Goal: Information Seeking & Learning: Learn about a topic

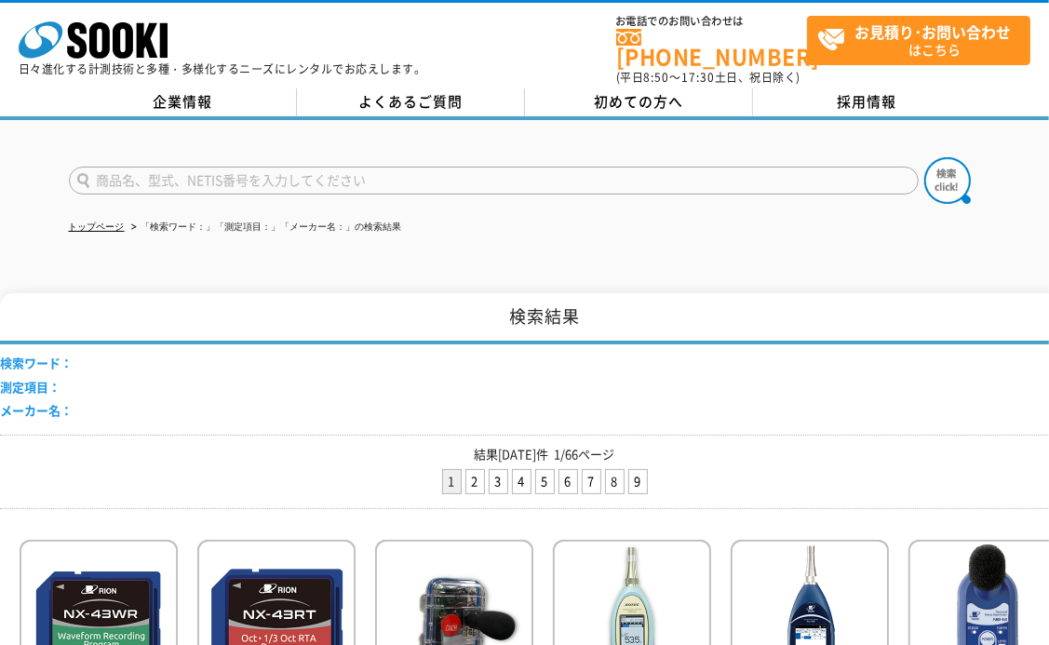
click at [351, 167] on input "text" at bounding box center [494, 181] width 850 height 28
type input "n"
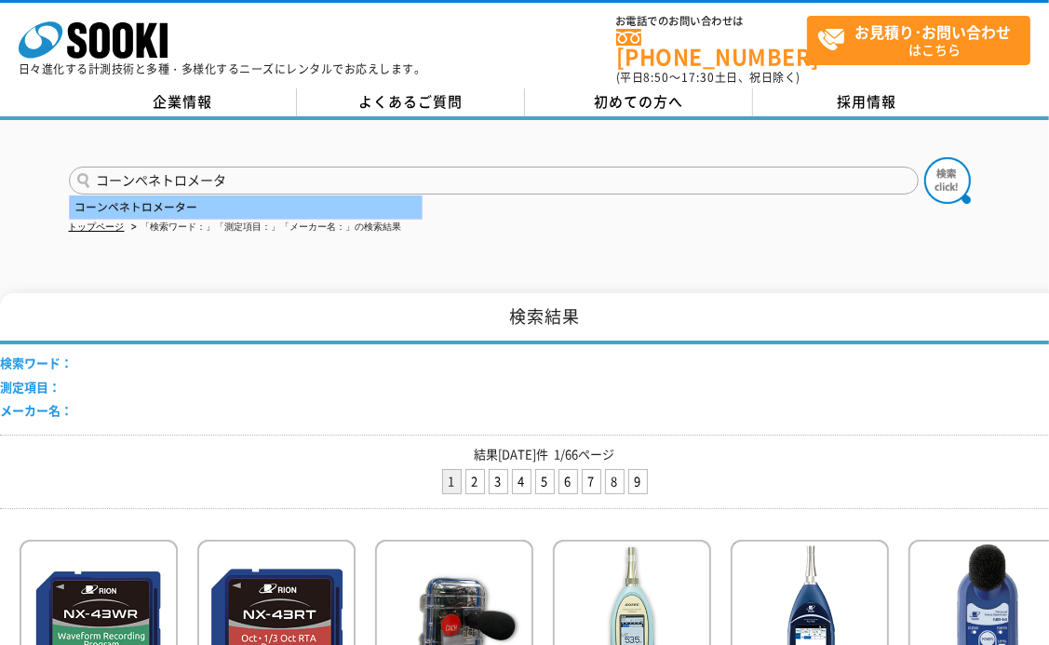
click at [308, 196] on div "コーンペネトロメーター" at bounding box center [246, 207] width 352 height 23
type input "コーンペネトロメーター"
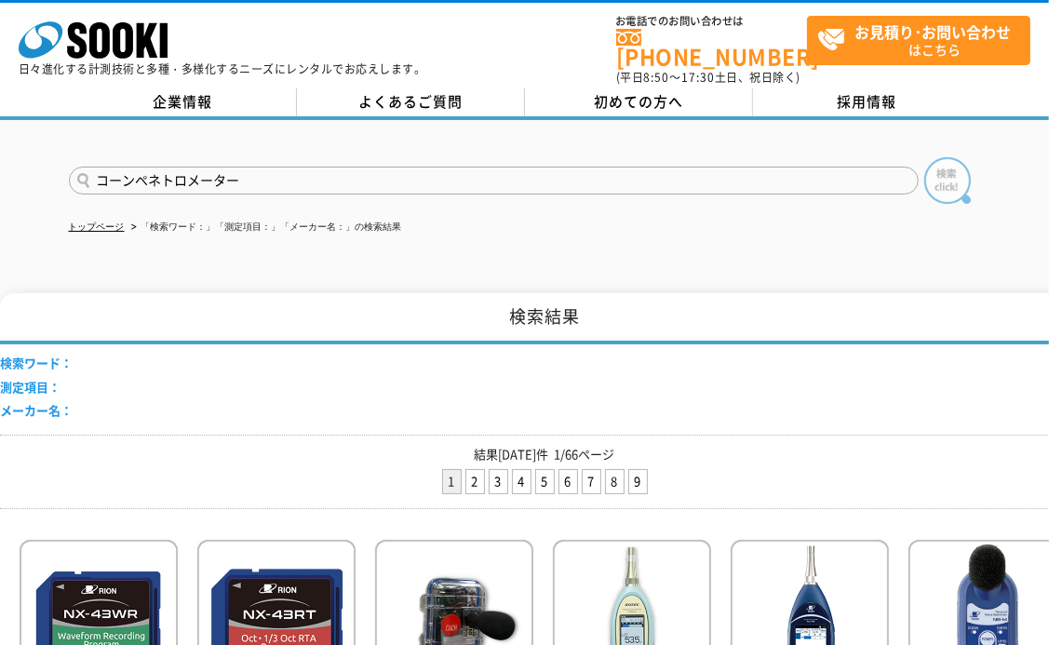
click at [944, 163] on img at bounding box center [947, 180] width 47 height 47
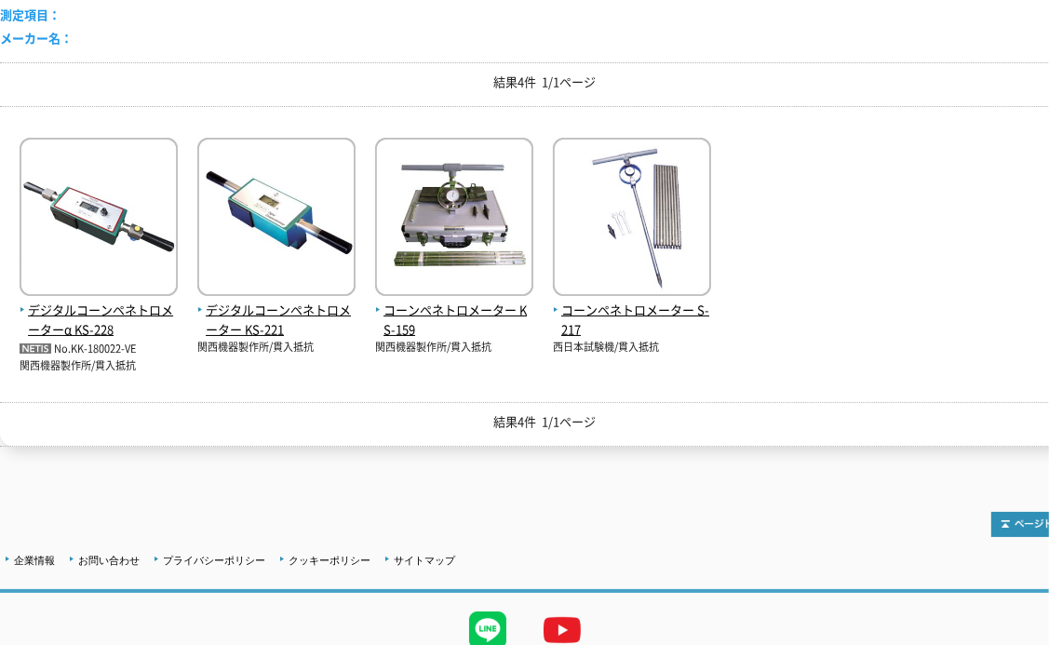
scroll to position [435, 0]
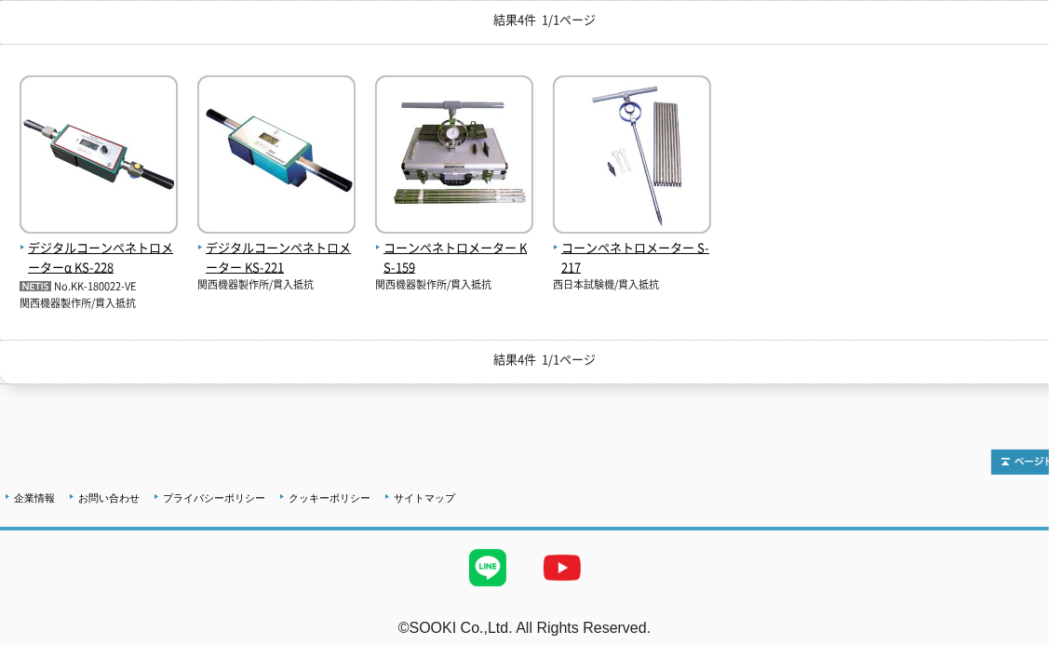
click at [788, 98] on div "デジタルコーンペネトロメーターα KS-228 No.KK-180022-VE 関西機器製作所/貫入抵抗 関西機器製作所/貫入抵抗" at bounding box center [544, 185] width 1089 height 253
click at [802, 104] on div "デジタルコーンペネトロメーターα KS-228 No.KK-180022-VE 関西機器製作所/貫入抵抗 関西機器製作所/貫入抵抗" at bounding box center [544, 185] width 1089 height 253
click at [802, 101] on div "デジタルコーンペネトロメーターα KS-228 No.KK-180022-VE 関西機器製作所/貫入抵抗 関西機器製作所/貫入抵抗" at bounding box center [544, 185] width 1089 height 253
click at [860, 238] on div "デジタルコーンペネトロメーターα KS-228 No.KK-180022-VE 関西機器製作所/貫入抵抗 関西機器製作所/貫入抵抗" at bounding box center [544, 185] width 1089 height 253
click at [931, 105] on div "デジタルコーンペネトロメーターα KS-228 No.KK-180022-VE 関西機器製作所/貫入抵抗 関西機器製作所/貫入抵抗" at bounding box center [544, 185] width 1089 height 253
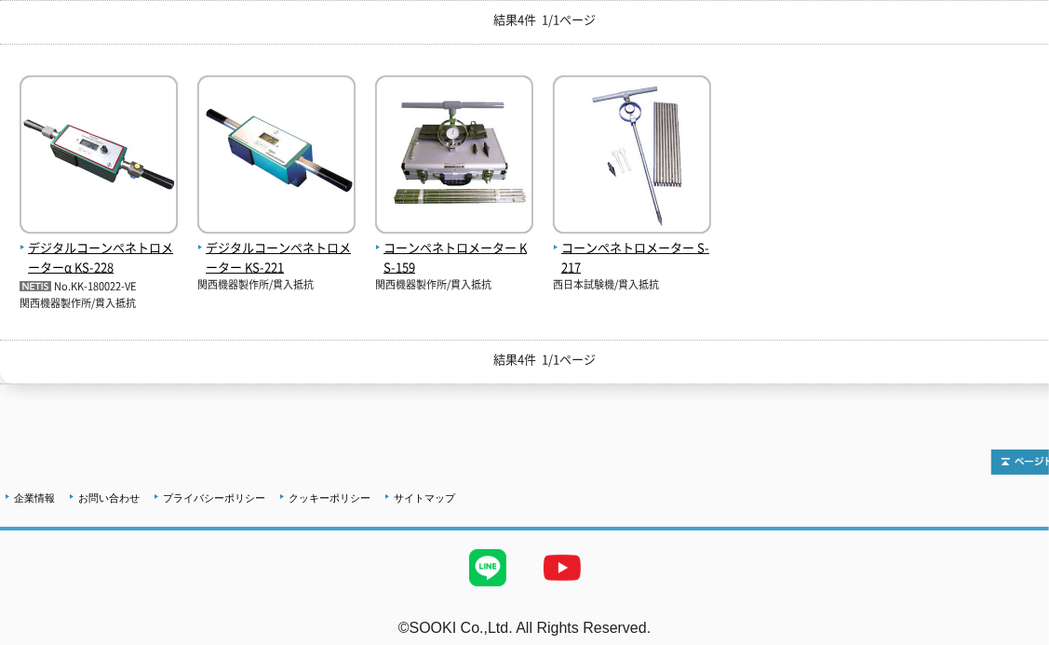
click at [198, 28] on div "結果4件 1/1ページ" at bounding box center [544, 22] width 1089 height 45
click at [650, 161] on img at bounding box center [632, 156] width 158 height 163
click at [112, 242] on span "デジタルコーンペネトロメーターα KS-228" at bounding box center [99, 257] width 158 height 39
click at [628, 238] on span "コーンペネトロメーター S-217" at bounding box center [632, 257] width 158 height 39
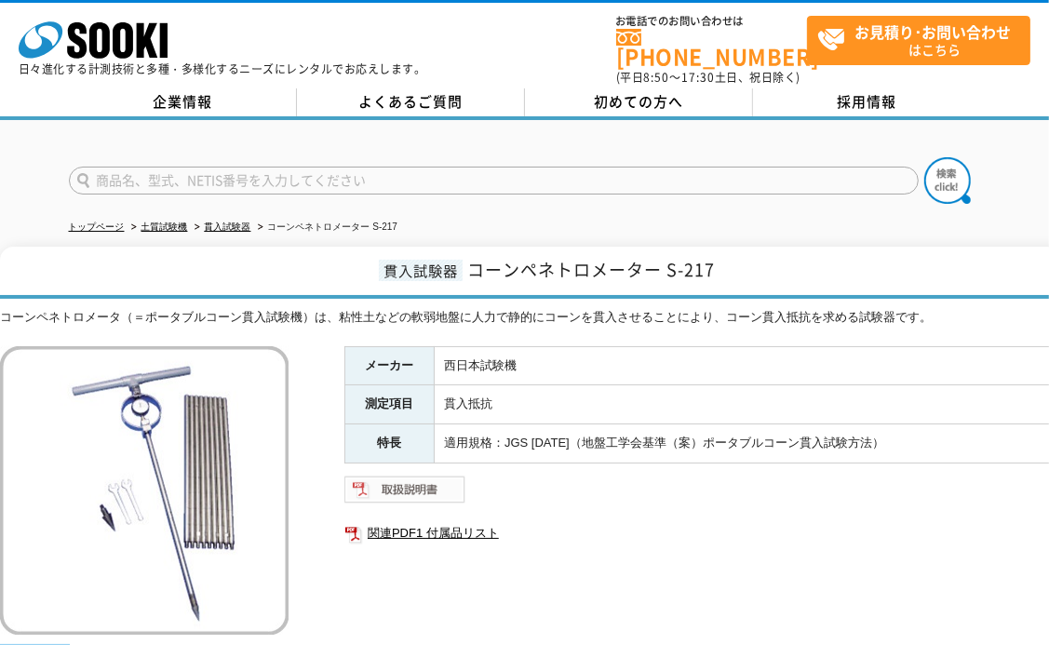
click at [411, 475] on img at bounding box center [405, 490] width 122 height 30
click at [401, 522] on link "関連PDF1 付属品リスト" at bounding box center [716, 533] width 745 height 24
click at [405, 477] on img at bounding box center [405, 490] width 122 height 30
click at [583, 521] on link "関連PDF1 付属品リスト" at bounding box center [716, 533] width 745 height 24
click at [603, 538] on ul "関連PDF1 付属品リスト" at bounding box center [716, 533] width 745 height 43
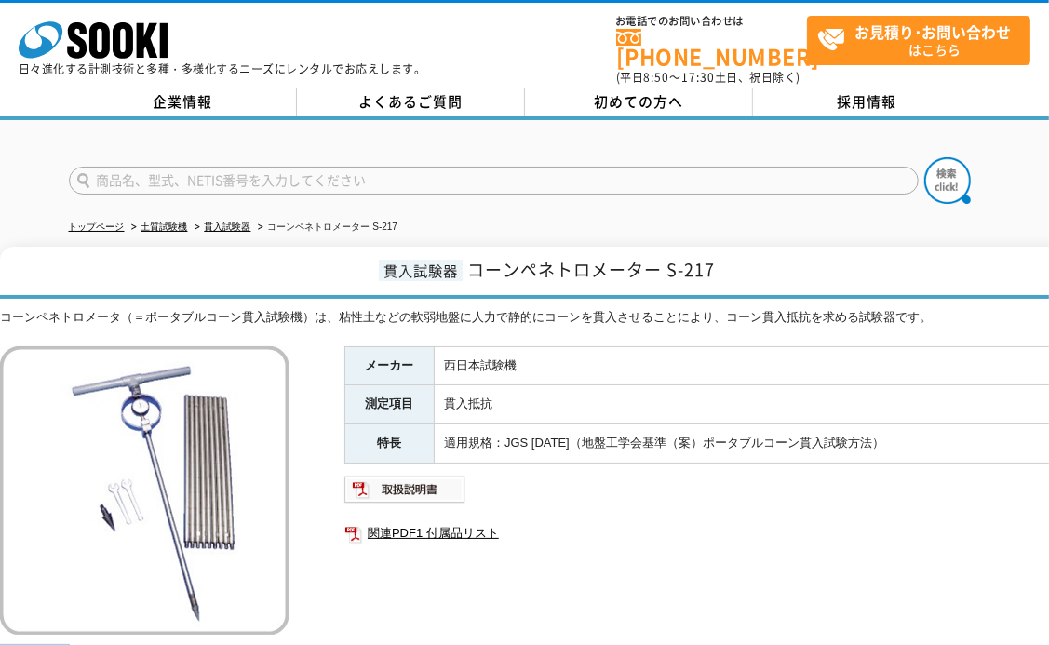
click at [186, 452] on img at bounding box center [144, 490] width 289 height 289
click at [643, 540] on ul "関連PDF1 付属品リスト" at bounding box center [716, 533] width 745 height 43
click at [574, 557] on div "メーカー 西日本試験機 測定項目 貫入抵抗 特長 適用規格：JGS 1431（地盤工学会基準（案）ポータブルコーン貫入試験方法） 関連PDF1 付属品リスト" at bounding box center [716, 546] width 745 height 400
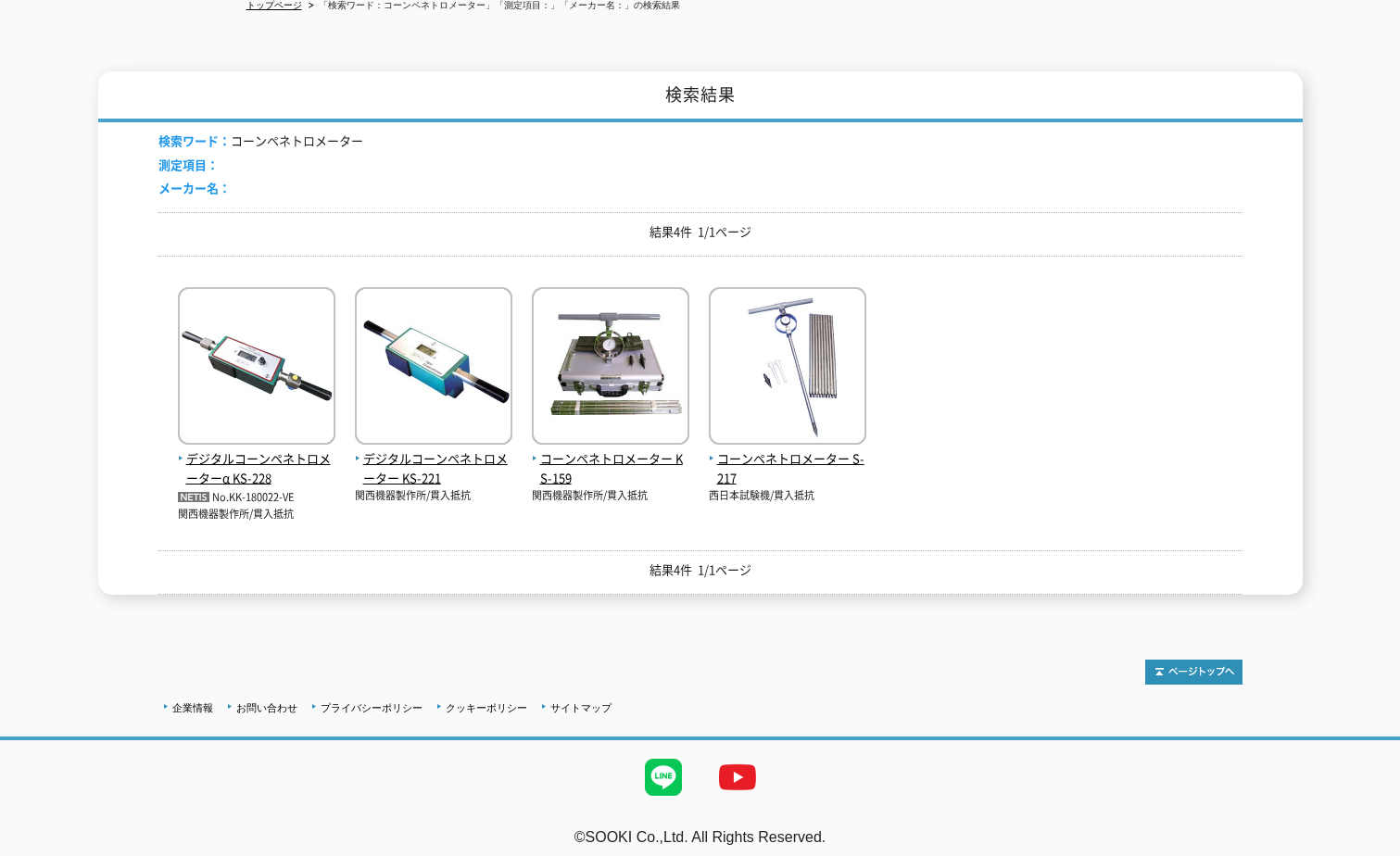
scroll to position [219, 0]
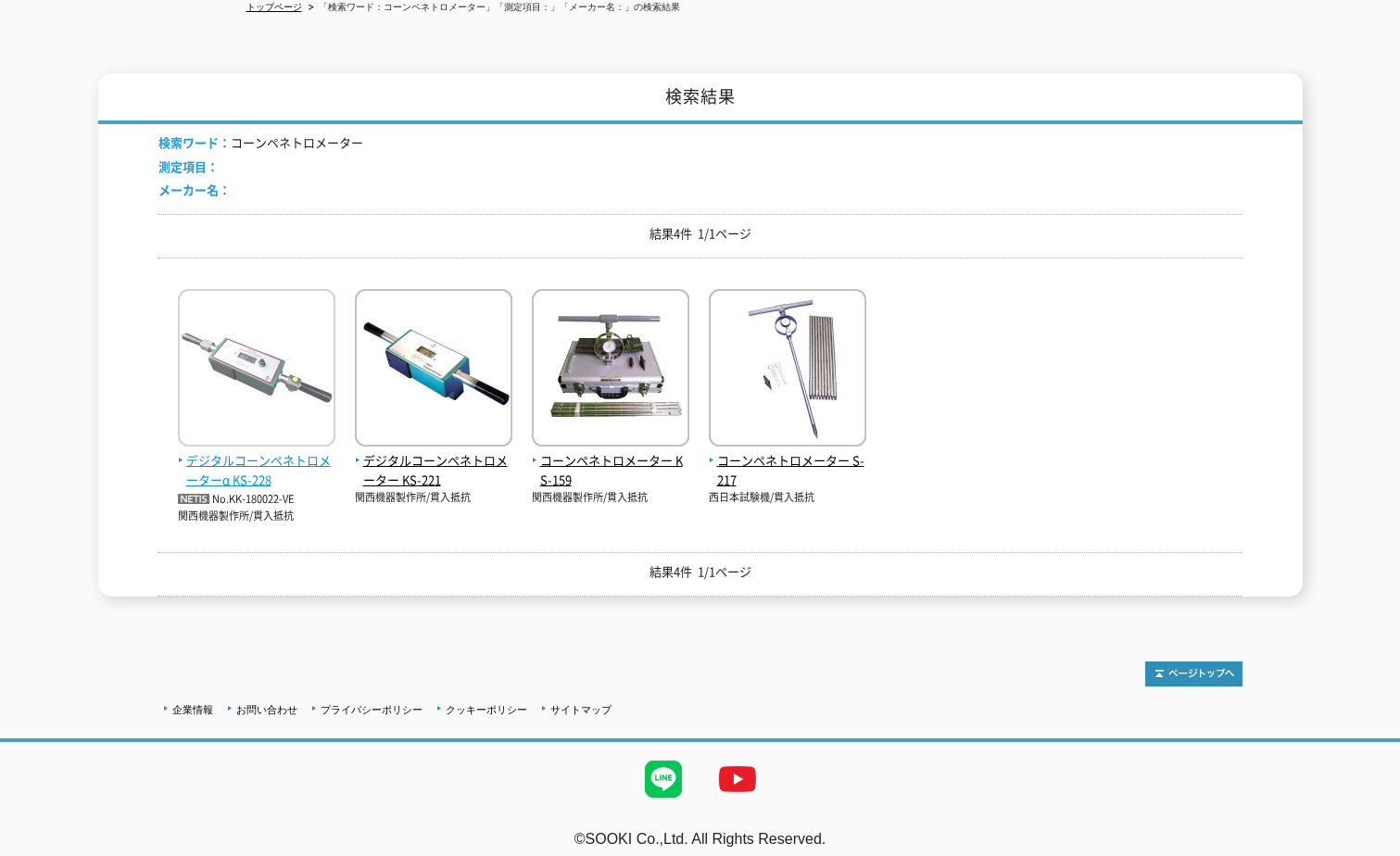
click at [235, 468] on span "デジタルコーンペネトロメーターα KS-228" at bounding box center [257, 470] width 157 height 39
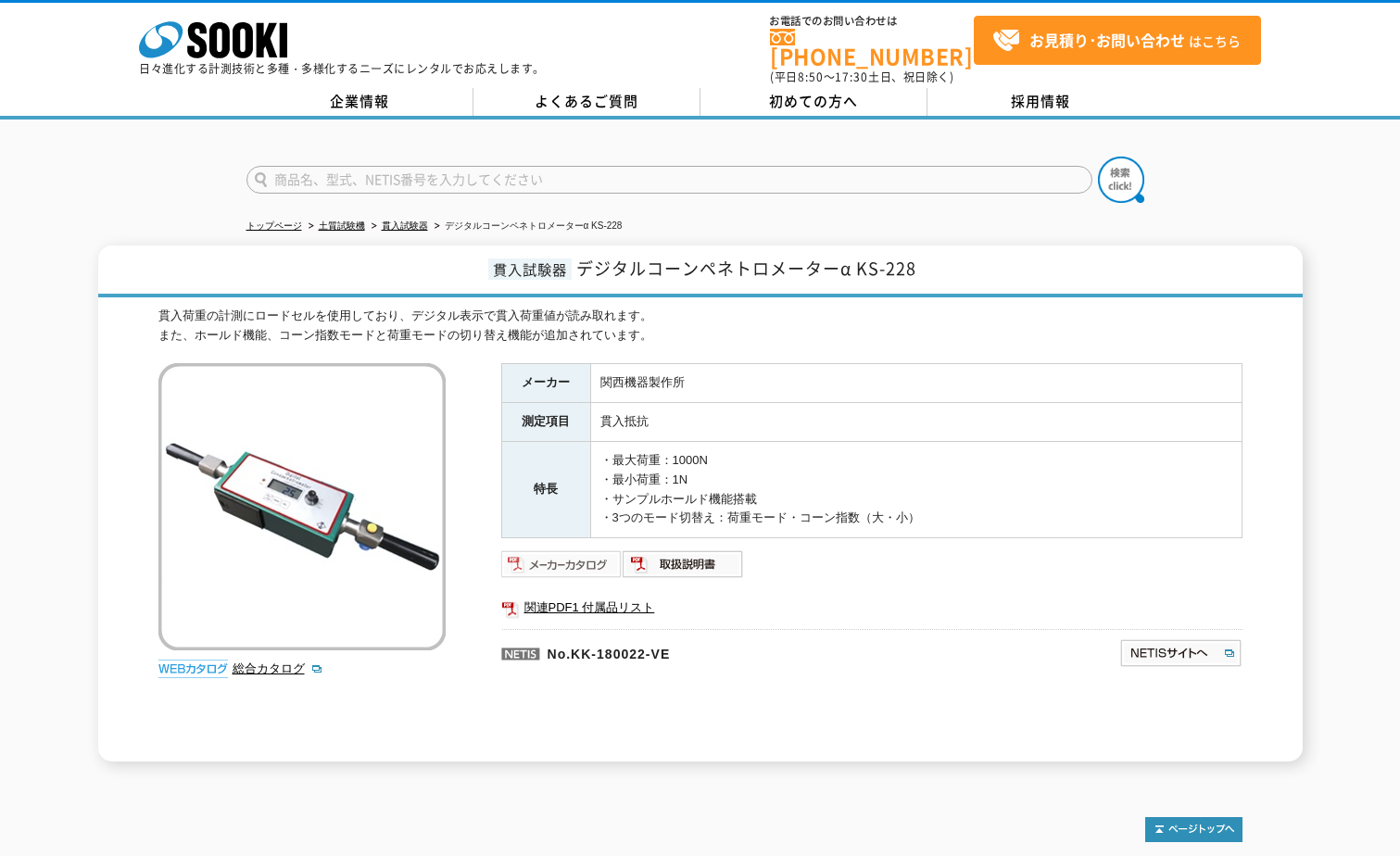
click at [558, 549] on img at bounding box center [562, 564] width 121 height 30
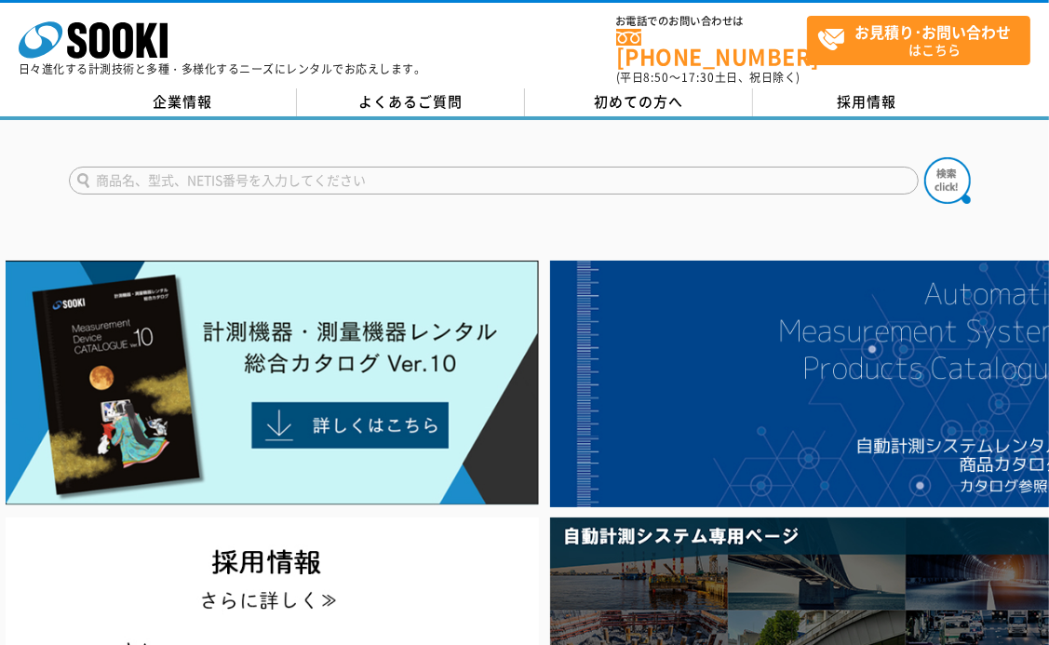
click at [371, 170] on input "text" at bounding box center [494, 181] width 850 height 28
click at [371, 168] on img at bounding box center [947, 180] width 47 height 47
drag, startPoint x: 226, startPoint y: 167, endPoint x: 249, endPoint y: 164, distance: 22.5
click at [227, 167] on input "コーンベネトロメータ-" at bounding box center [494, 181] width 850 height 28
type input "コーンベネトロメータ"
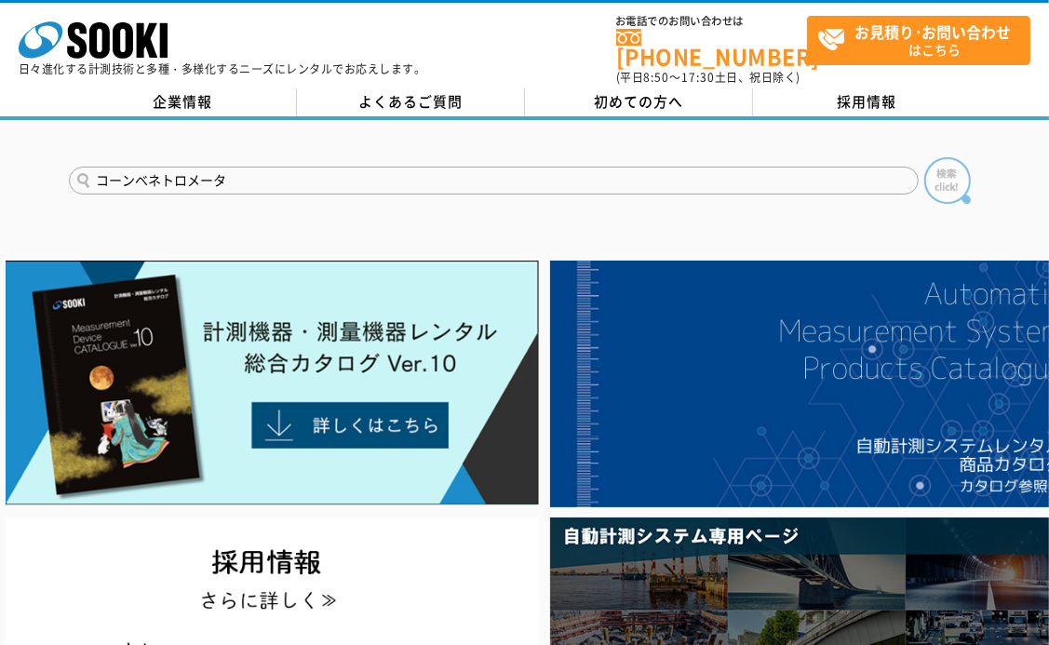
click at [371, 168] on img at bounding box center [947, 180] width 47 height 47
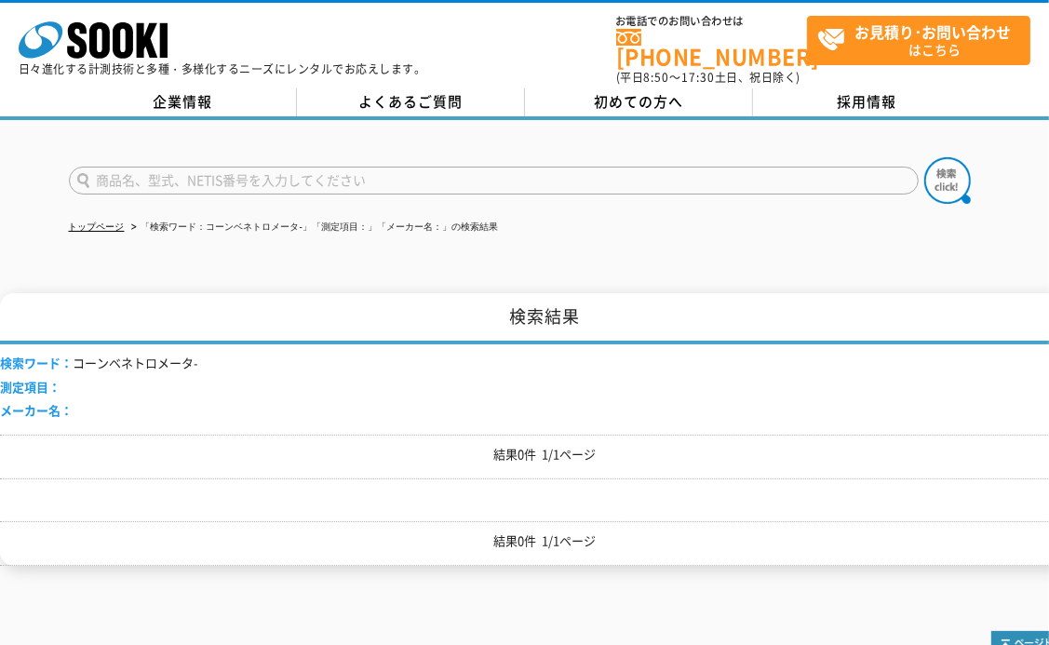
click at [401, 168] on input "text" at bounding box center [494, 181] width 850 height 28
click at [394, 167] on input "text" at bounding box center [494, 181] width 850 height 28
type input "商品名、型式、NETIS番号を入力してください"
click at [210, 347] on div "検索ワード： コーンベネトロメータ- 測定項目： メーカー名：" at bounding box center [544, 389] width 1089 height 90
click at [169, 354] on li "検索ワード： コーンベネトロメータ-" at bounding box center [99, 364] width 198 height 20
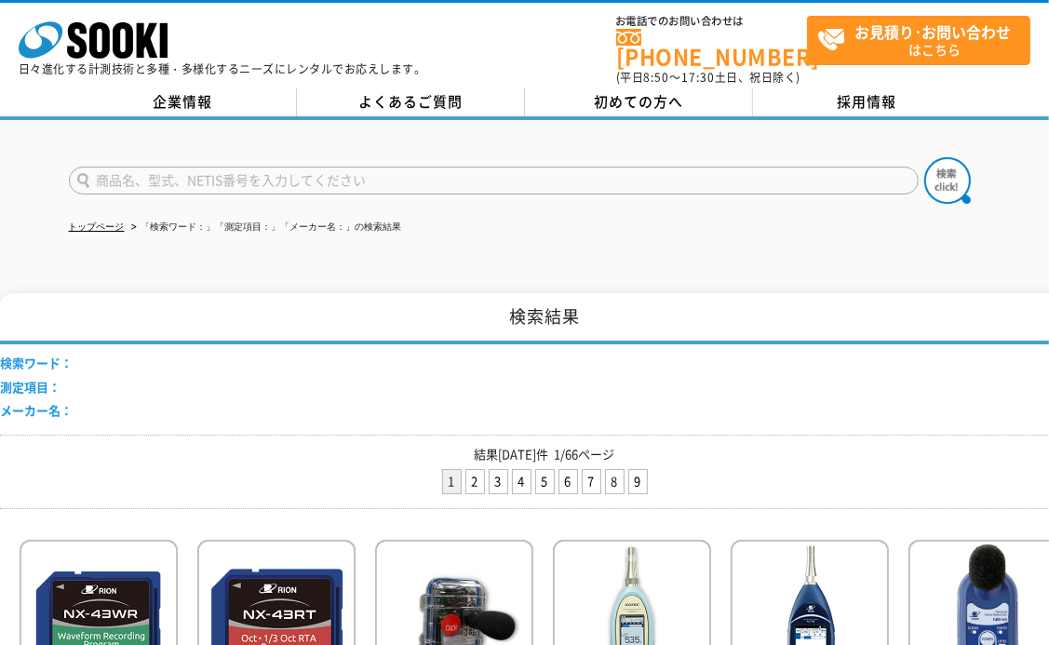
click at [384, 168] on input "text" at bounding box center [494, 181] width 850 height 28
type input "コーンペネトロメータ"
click at [951, 167] on img at bounding box center [947, 180] width 47 height 47
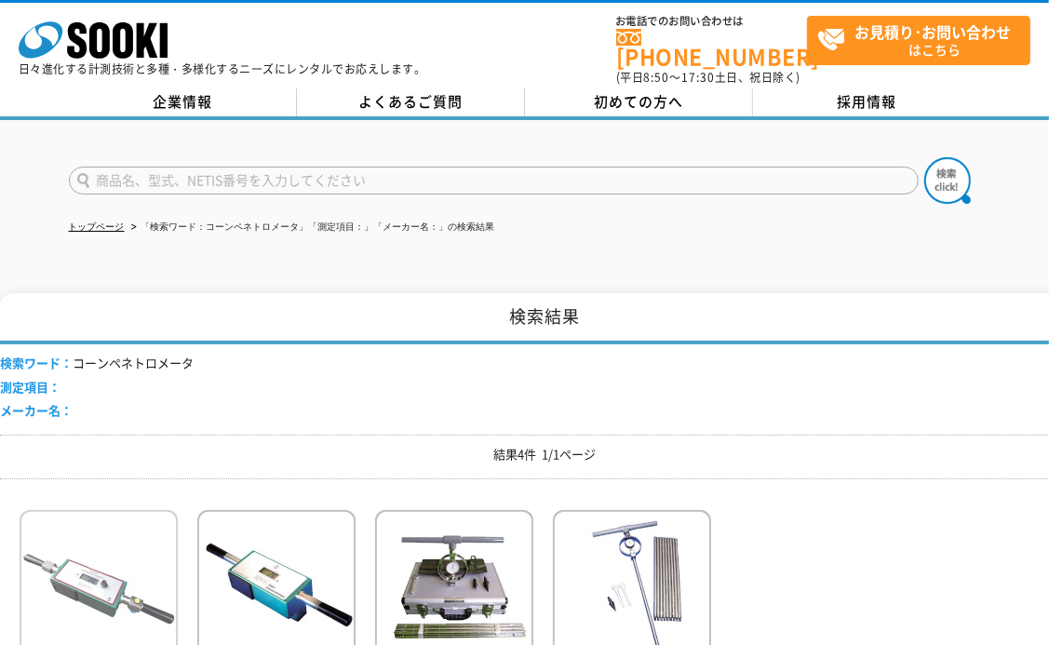
click at [89, 556] on img at bounding box center [99, 591] width 158 height 163
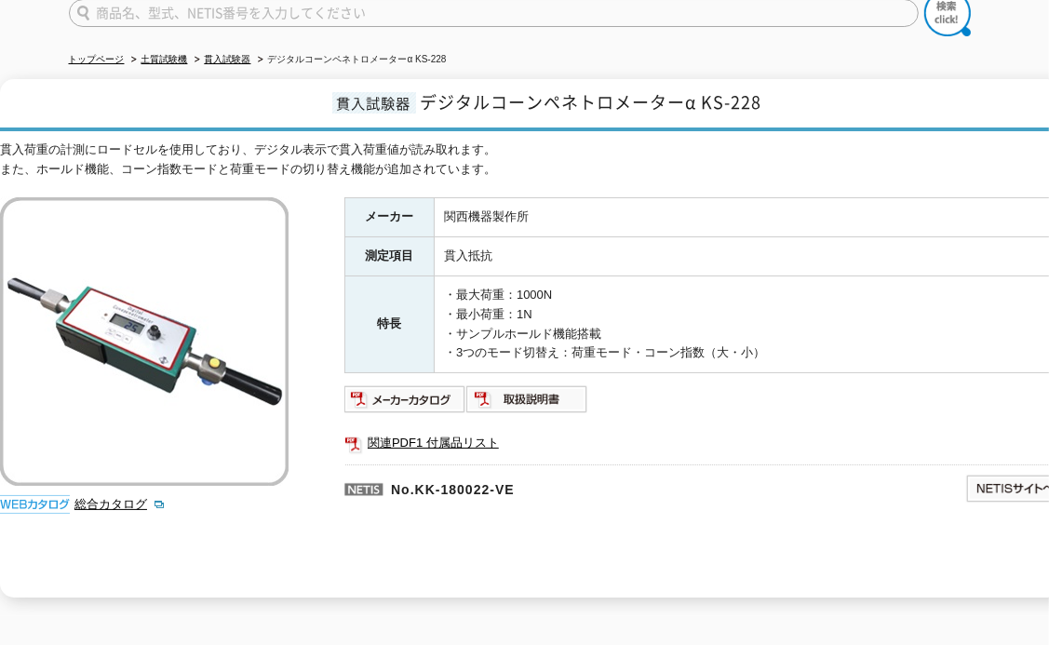
scroll to position [186, 0]
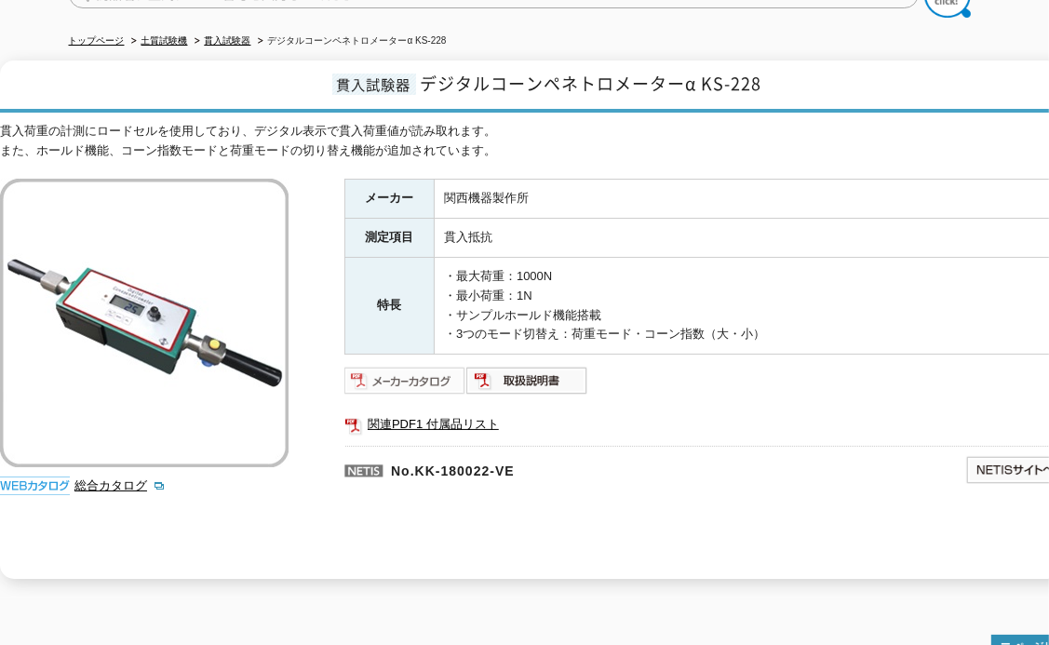
click at [381, 372] on img at bounding box center [405, 381] width 122 height 30
click at [751, 123] on div "貫入荷重の計測にロードセルを使用しており、デジタル表示で貫入荷重値が読み取れます。 また、ホールド機能、コーン指数モードと荷重モードの切り替え機能が追加されて…" at bounding box center [544, 141] width 1089 height 39
